Goal: Transaction & Acquisition: Purchase product/service

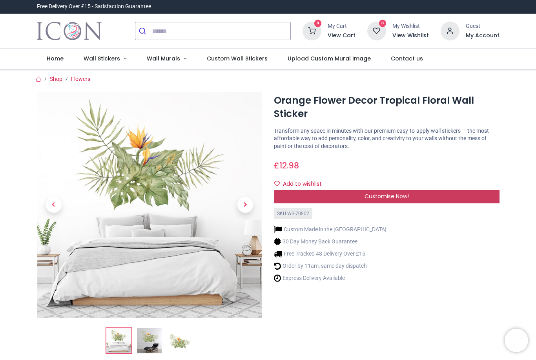
click at [411, 195] on div "Customise Now!" at bounding box center [386, 196] width 225 height 13
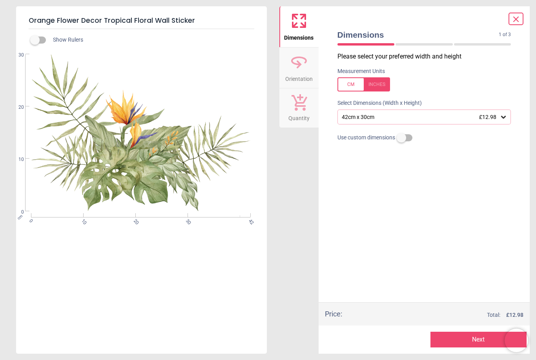
click at [507, 117] on div "42cm x 30cm £12.98" at bounding box center [424, 116] width 174 height 15
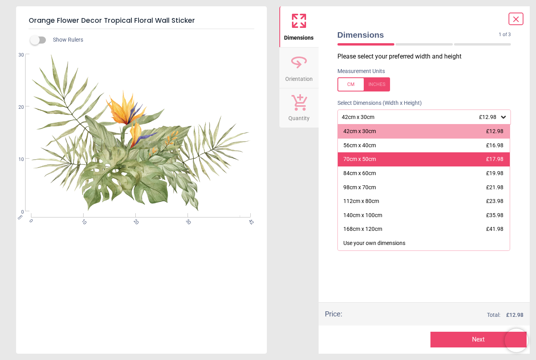
click at [496, 156] on span "£17.98" at bounding box center [494, 159] width 17 height 6
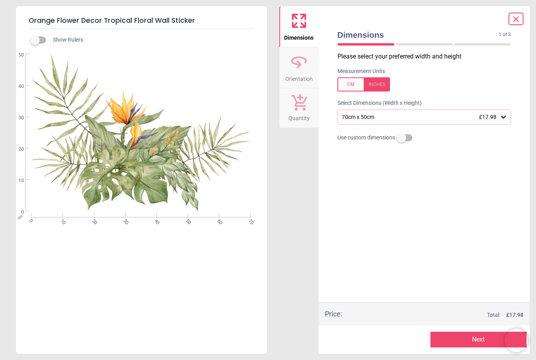
click at [483, 337] on button "Next" at bounding box center [478, 339] width 96 height 16
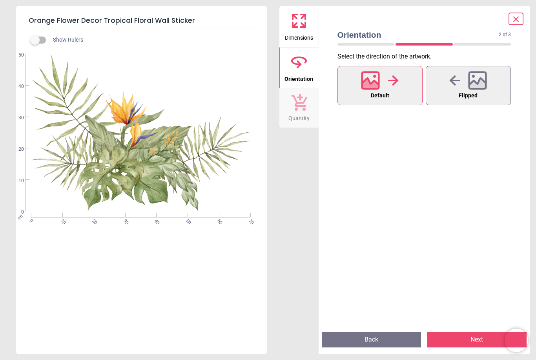
click at [481, 339] on button "Next" at bounding box center [476, 339] width 99 height 16
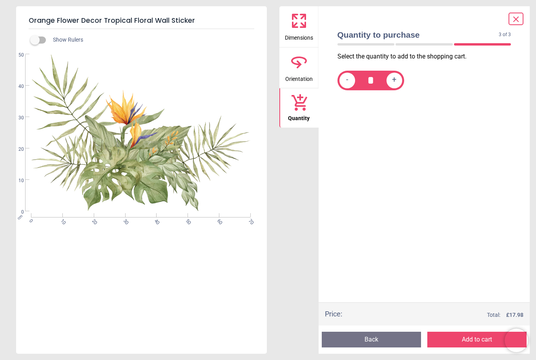
click at [481, 339] on button "Add to cart" at bounding box center [476, 339] width 99 height 16
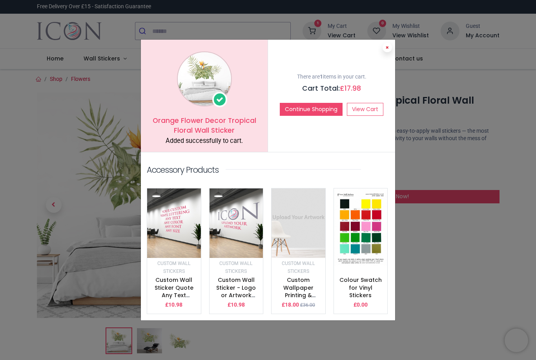
click at [384, 50] on button at bounding box center [386, 47] width 9 height 9
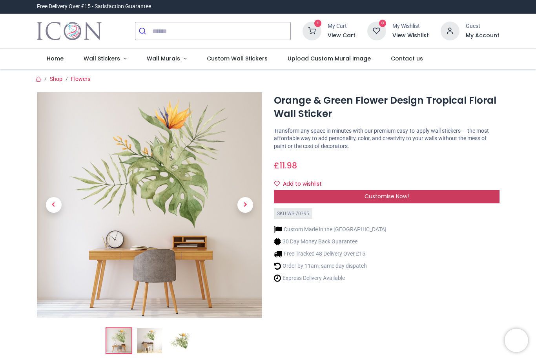
click at [411, 192] on div "Customise Now!" at bounding box center [386, 196] width 225 height 13
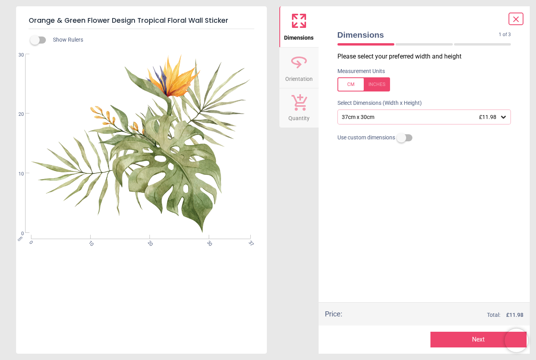
click at [508, 113] on div "37cm x 30cm £11.98" at bounding box center [424, 116] width 174 height 15
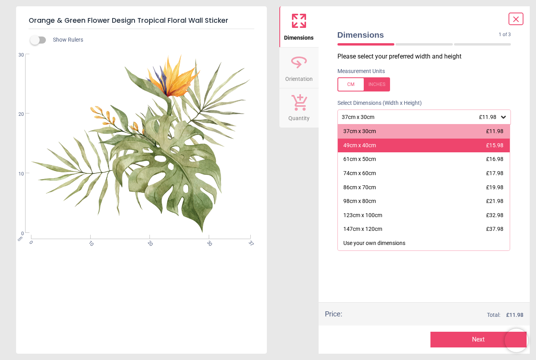
click at [491, 144] on span "£15.98" at bounding box center [494, 145] width 17 height 6
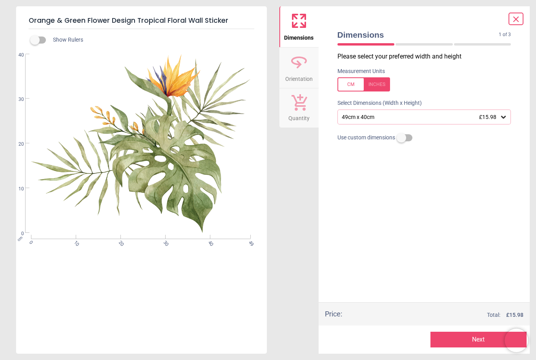
click at [493, 342] on button "Next" at bounding box center [478, 339] width 96 height 16
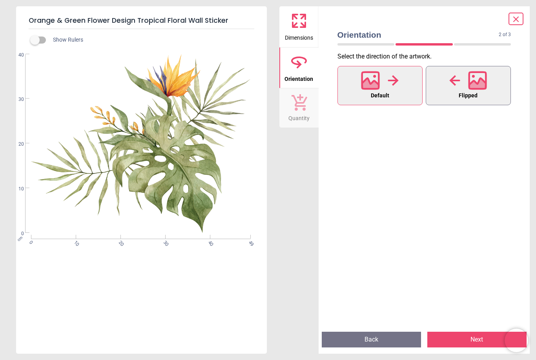
click at [487, 79] on icon at bounding box center [477, 80] width 19 height 19
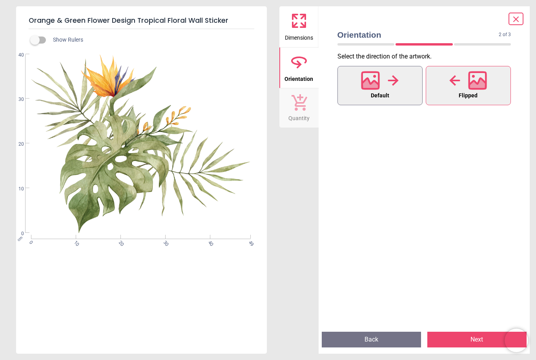
click at [397, 86] on div at bounding box center [380, 80] width 38 height 20
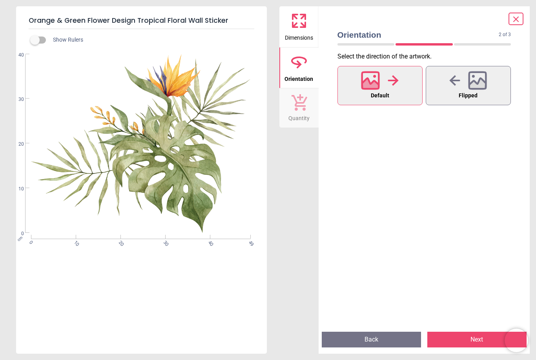
click at [482, 336] on button "Next" at bounding box center [476, 339] width 99 height 16
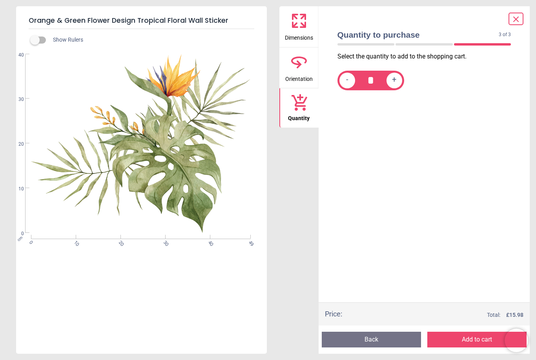
click at [484, 336] on button "Add to cart" at bounding box center [476, 339] width 99 height 16
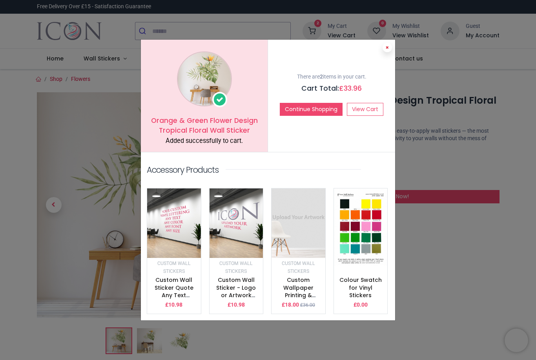
click at [389, 52] on button at bounding box center [386, 47] width 9 height 9
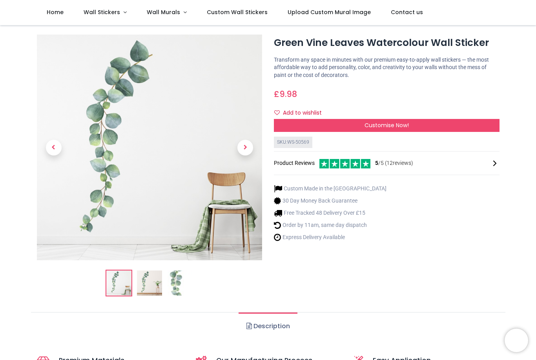
scroll to position [12, 0]
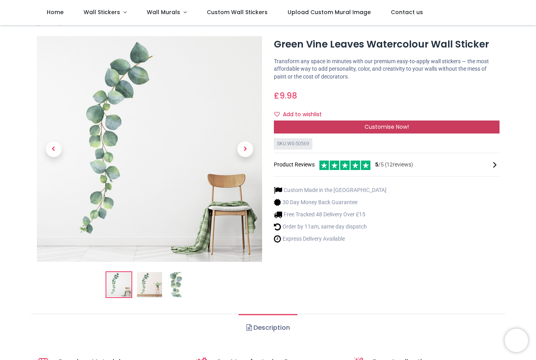
click at [414, 127] on div "Customise Now!" at bounding box center [386, 126] width 225 height 13
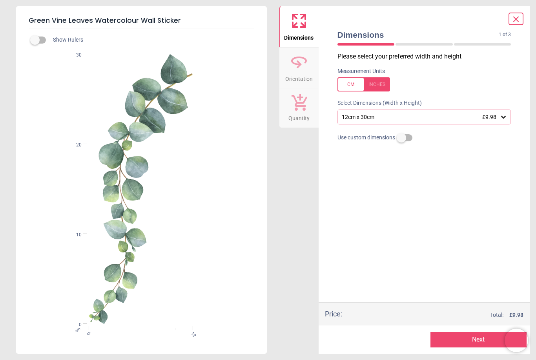
click at [508, 114] on div "12cm x 30cm £9.98" at bounding box center [424, 116] width 174 height 15
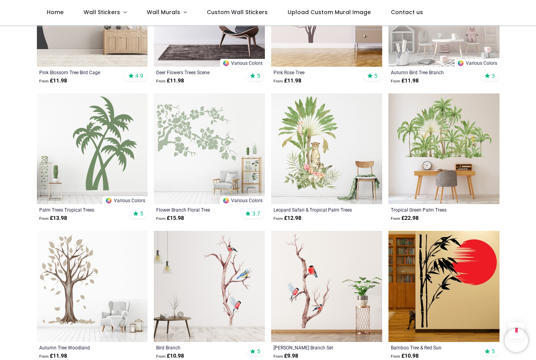
scroll to position [645, 0]
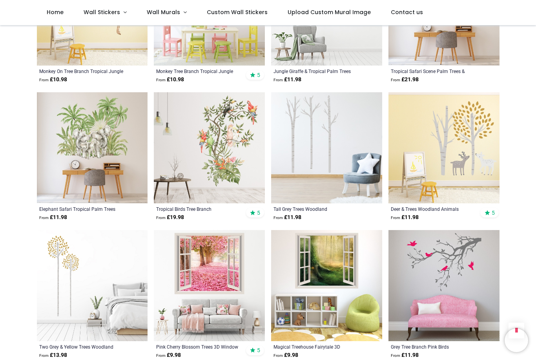
scroll to position [1472, 0]
click at [220, 145] on img at bounding box center [209, 147] width 111 height 111
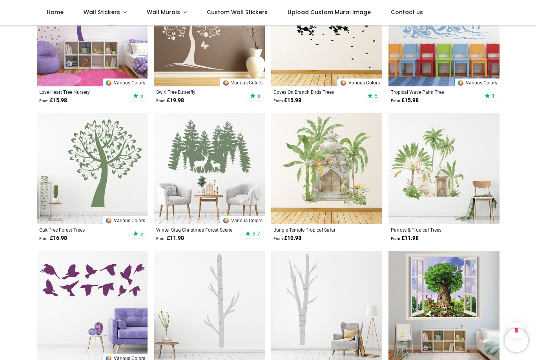
scroll to position [3651, 0]
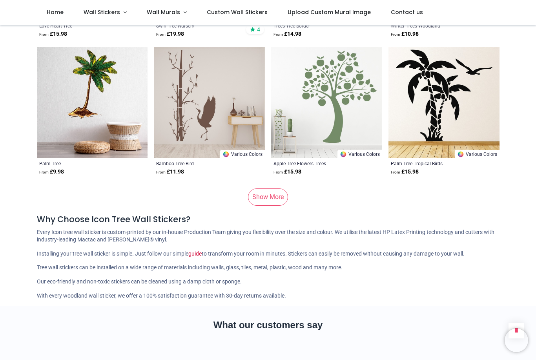
scroll to position [4818, 0]
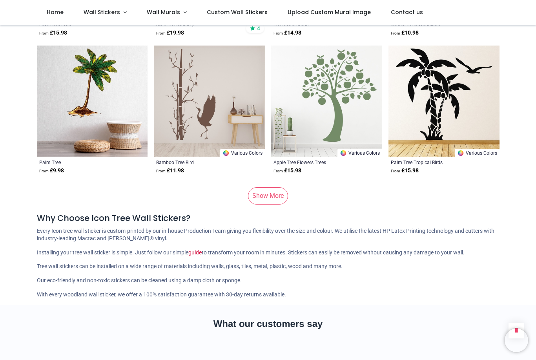
click at [268, 201] on link "Show More" at bounding box center [268, 195] width 40 height 17
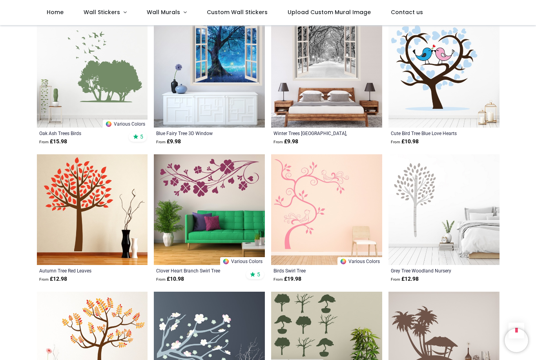
scroll to position [4982, 0]
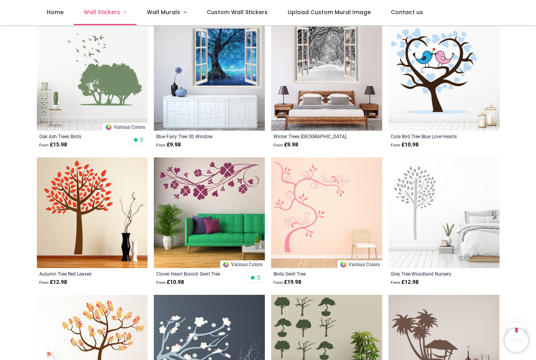
click at [112, 15] on span "Wall Stickers" at bounding box center [102, 12] width 36 height 8
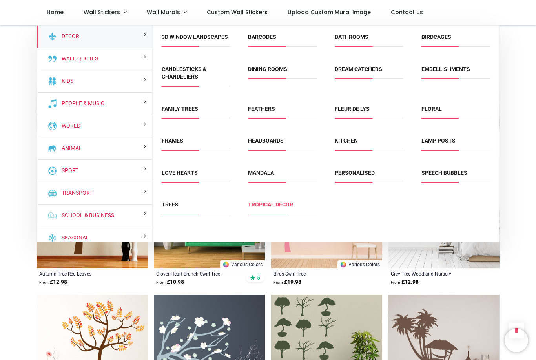
click at [285, 207] on link "Tropical Decor" at bounding box center [270, 204] width 45 height 6
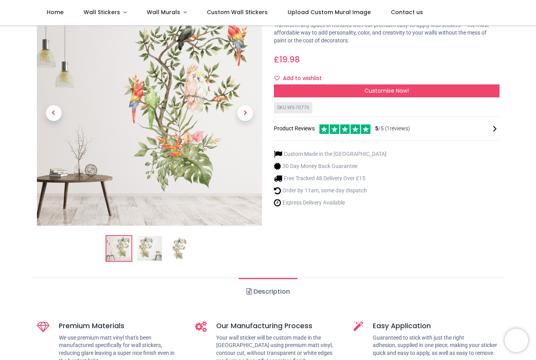
scroll to position [42, 0]
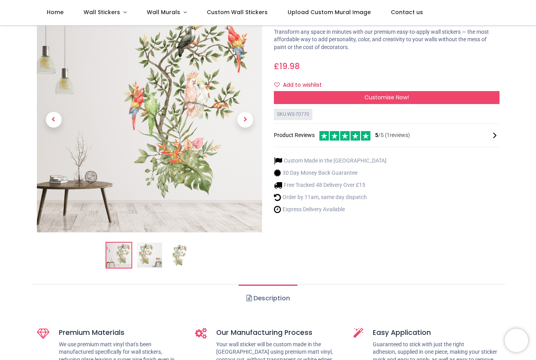
click at [157, 251] on img at bounding box center [149, 254] width 25 height 25
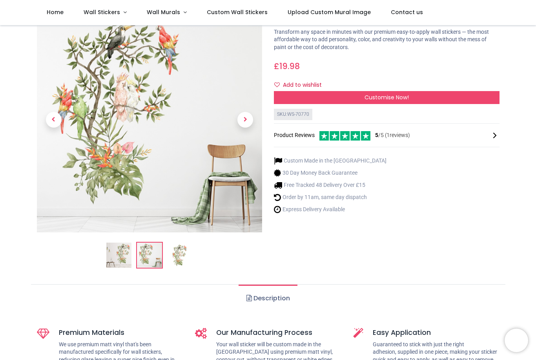
click at [182, 258] on img at bounding box center [179, 254] width 25 height 25
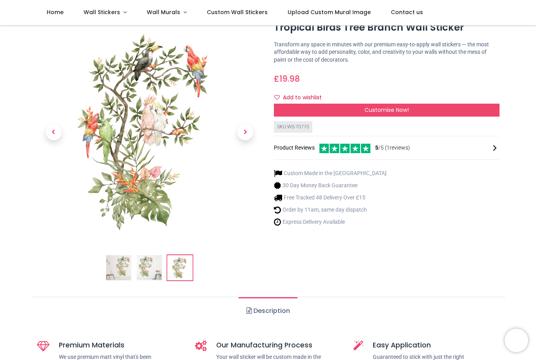
scroll to position [23, 0]
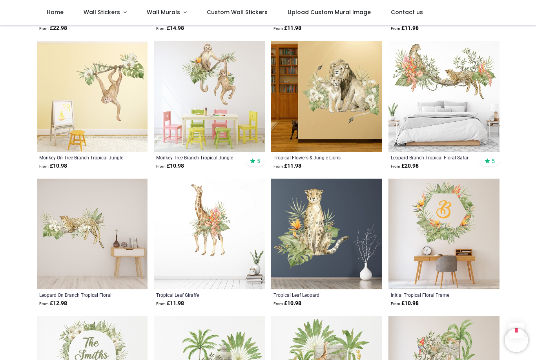
scroll to position [567, 0]
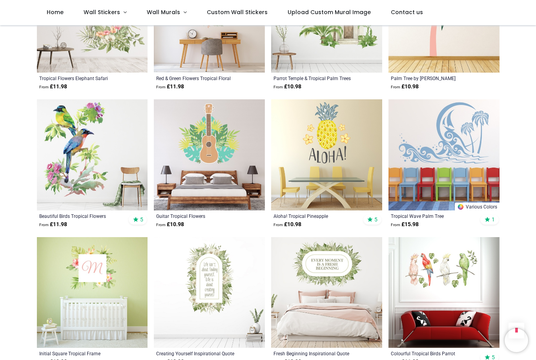
scroll to position [1607, 0]
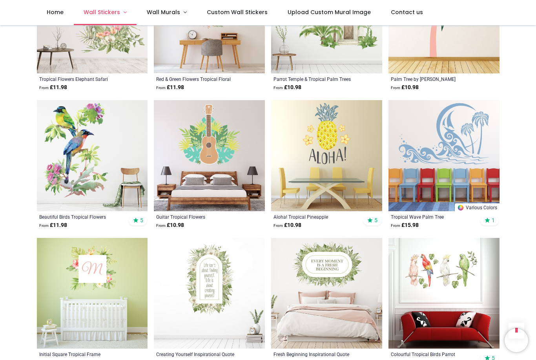
click at [122, 16] on link "Wall Stickers" at bounding box center [105, 12] width 63 height 25
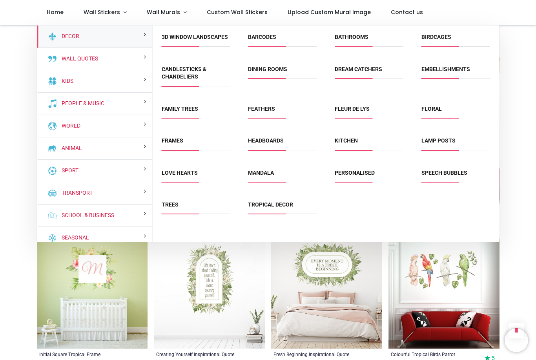
click at [434, 110] on li "Floral" at bounding box center [455, 113] width 75 height 18
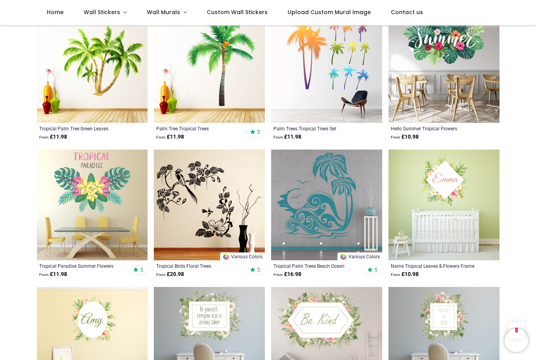
scroll to position [1145, 0]
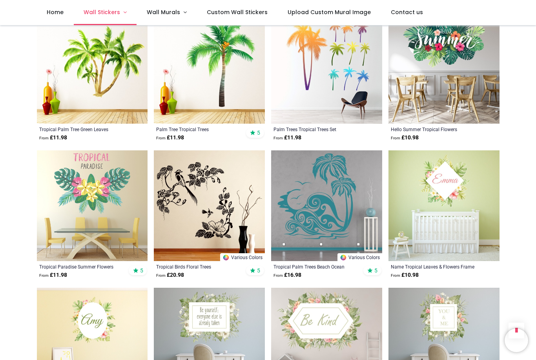
click at [129, 11] on link "Wall Stickers" at bounding box center [105, 12] width 63 height 25
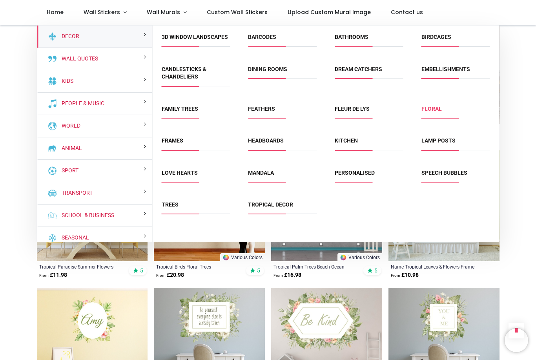
click at [436, 112] on link "Floral" at bounding box center [431, 108] width 20 height 6
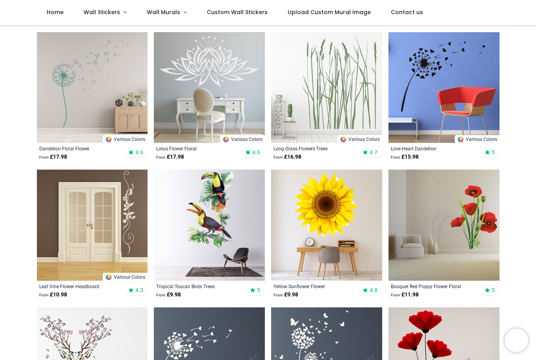
scroll to position [287, 0]
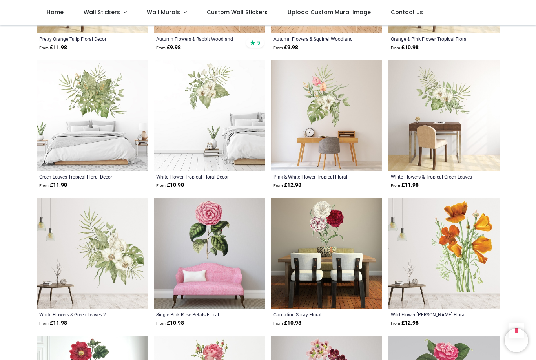
scroll to position [2183, 0]
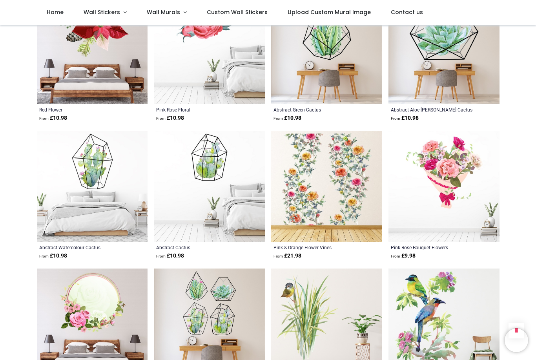
scroll to position [3353, 0]
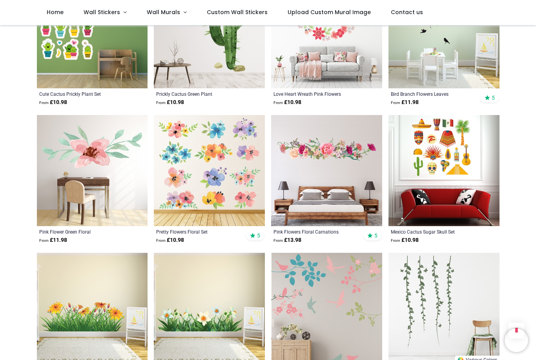
scroll to position [3915, 0]
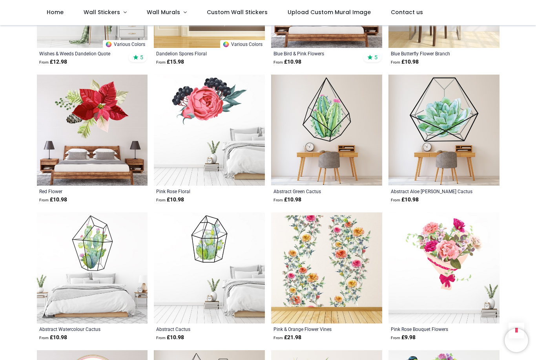
scroll to position [3265, 0]
